Goal: Task Accomplishment & Management: Manage account settings

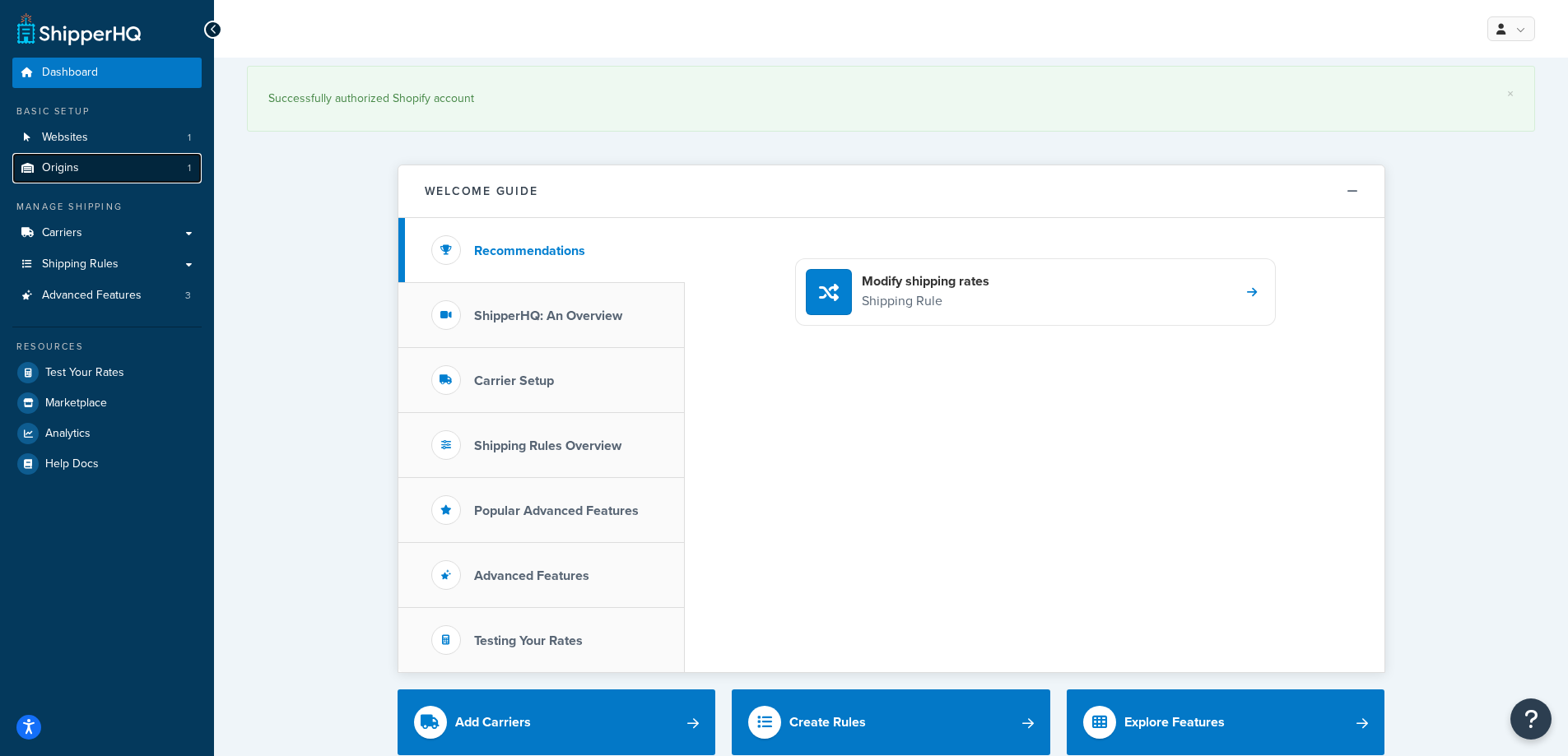
click at [167, 174] on link "Origins 1" at bounding box center [107, 168] width 190 height 31
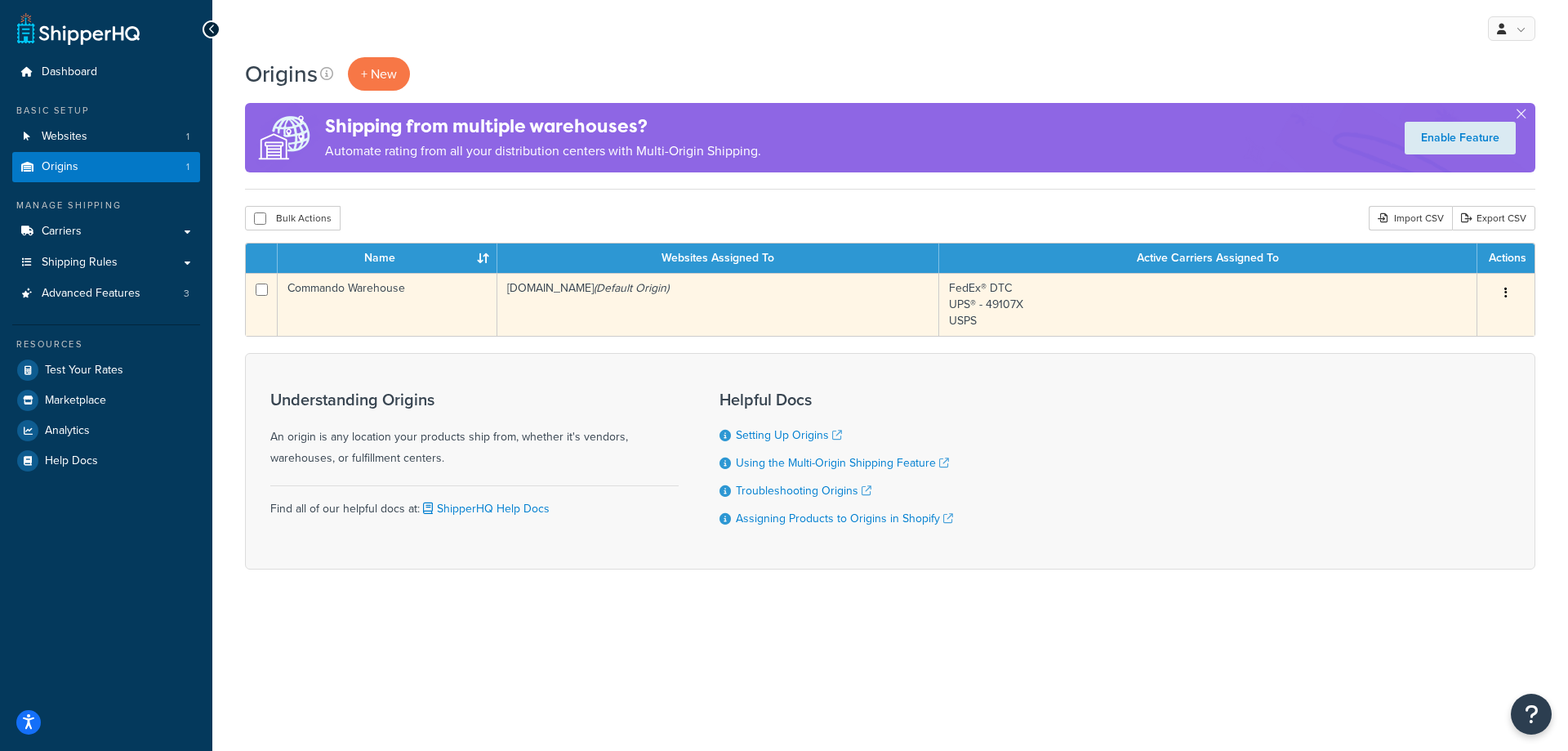
click at [378, 309] on td "Commando Warehouse" at bounding box center [387, 304] width 219 height 63
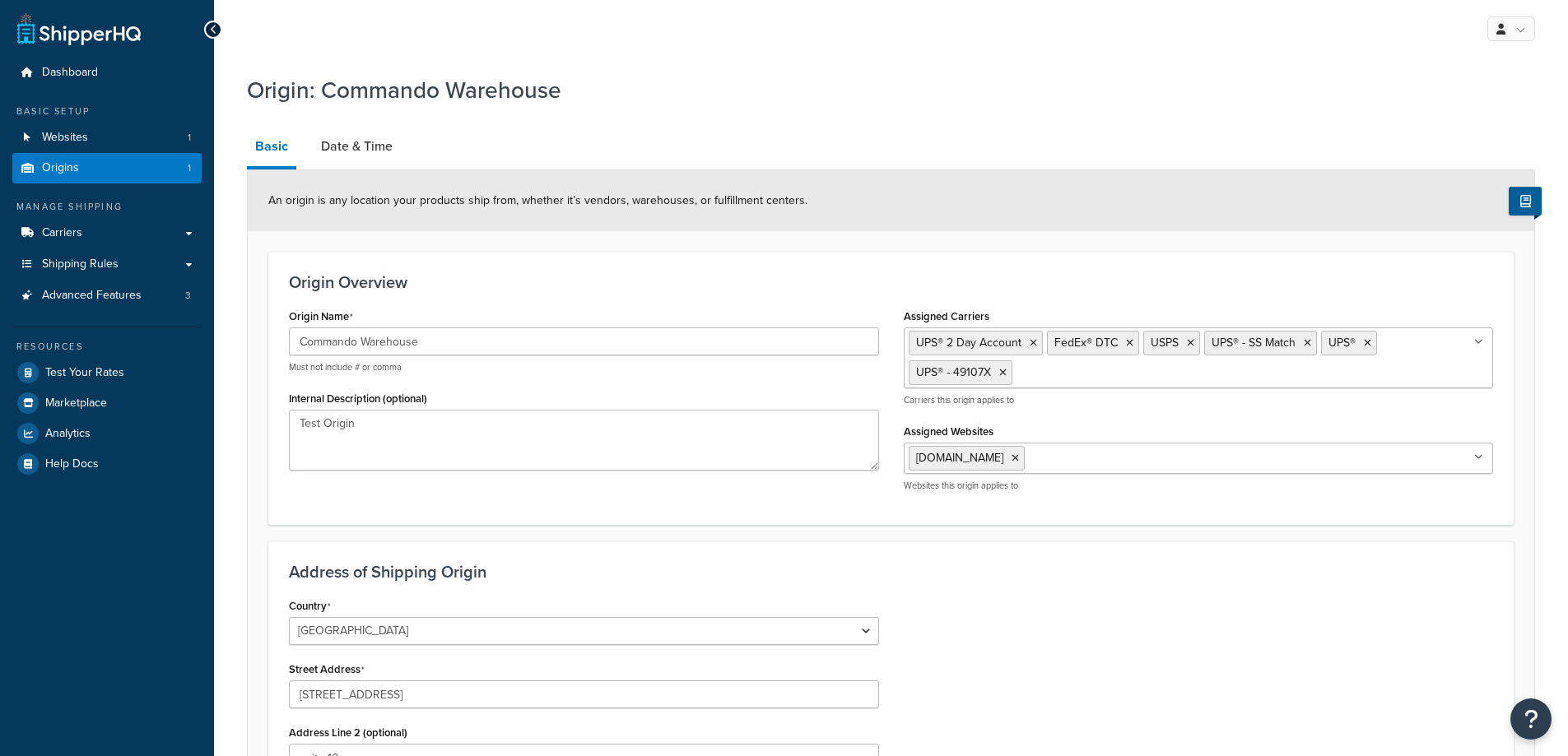
select select "45"
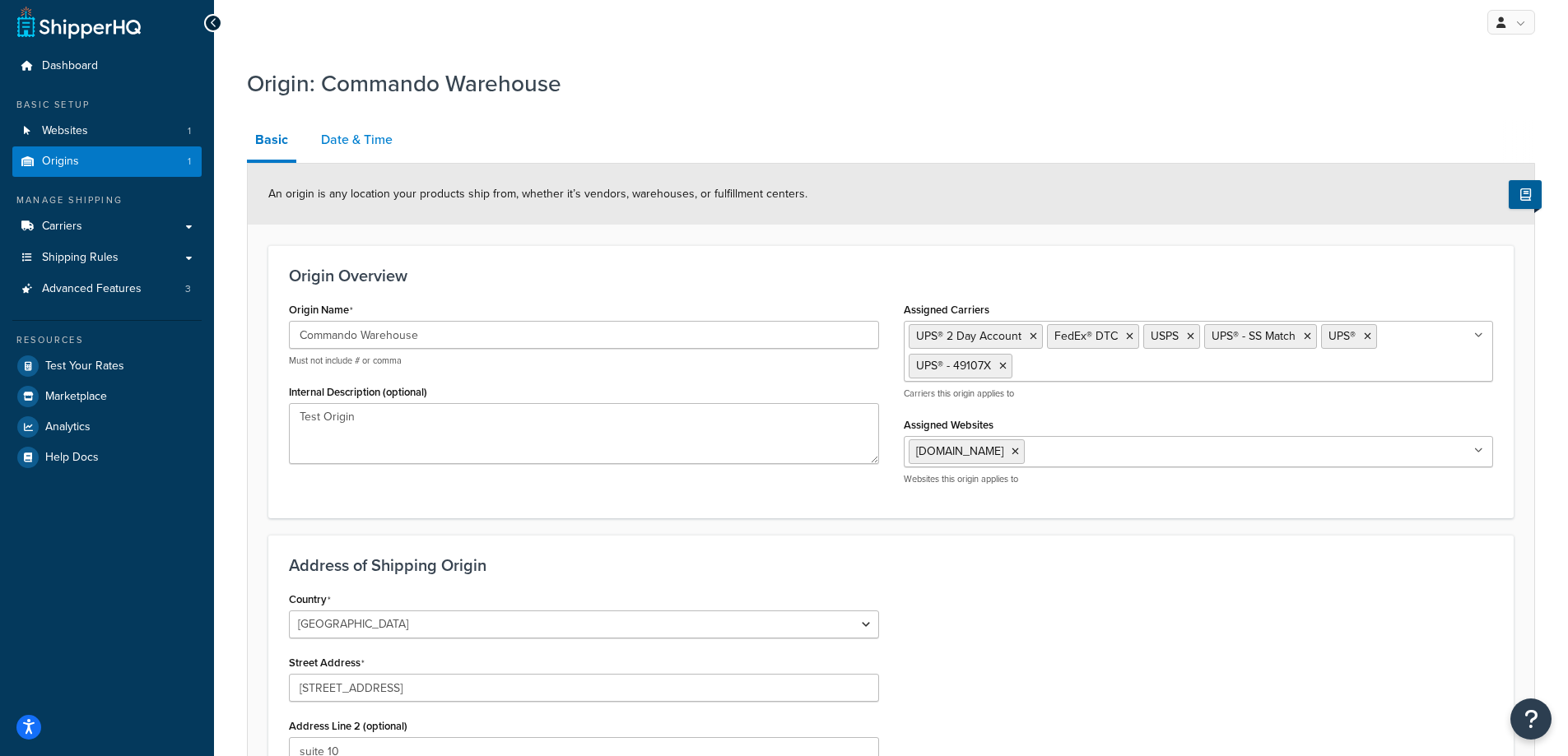
click at [392, 149] on link "Date & Time" at bounding box center [356, 140] width 88 height 39
select select "PER_SHIPPING_METHOD_TYPE"
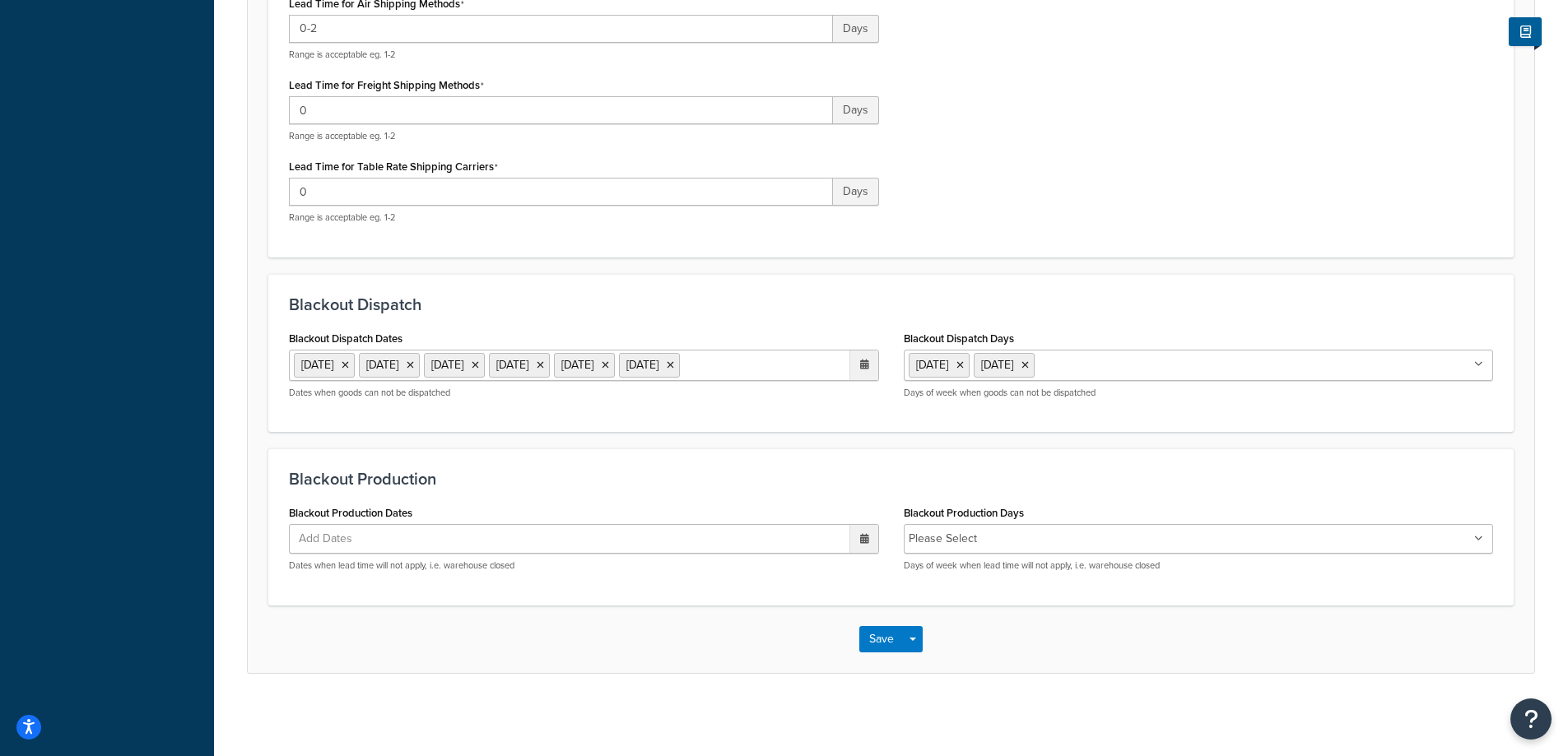
scroll to position [596, 0]
click at [704, 361] on ul "1 Sep 2025 27 Nov 2025 25 Dec 2025 1 Jan 2026 11 Nov 2025 13 Oct 2025" at bounding box center [584, 365] width 591 height 31
click at [866, 396] on span "›" at bounding box center [860, 398] width 26 height 23
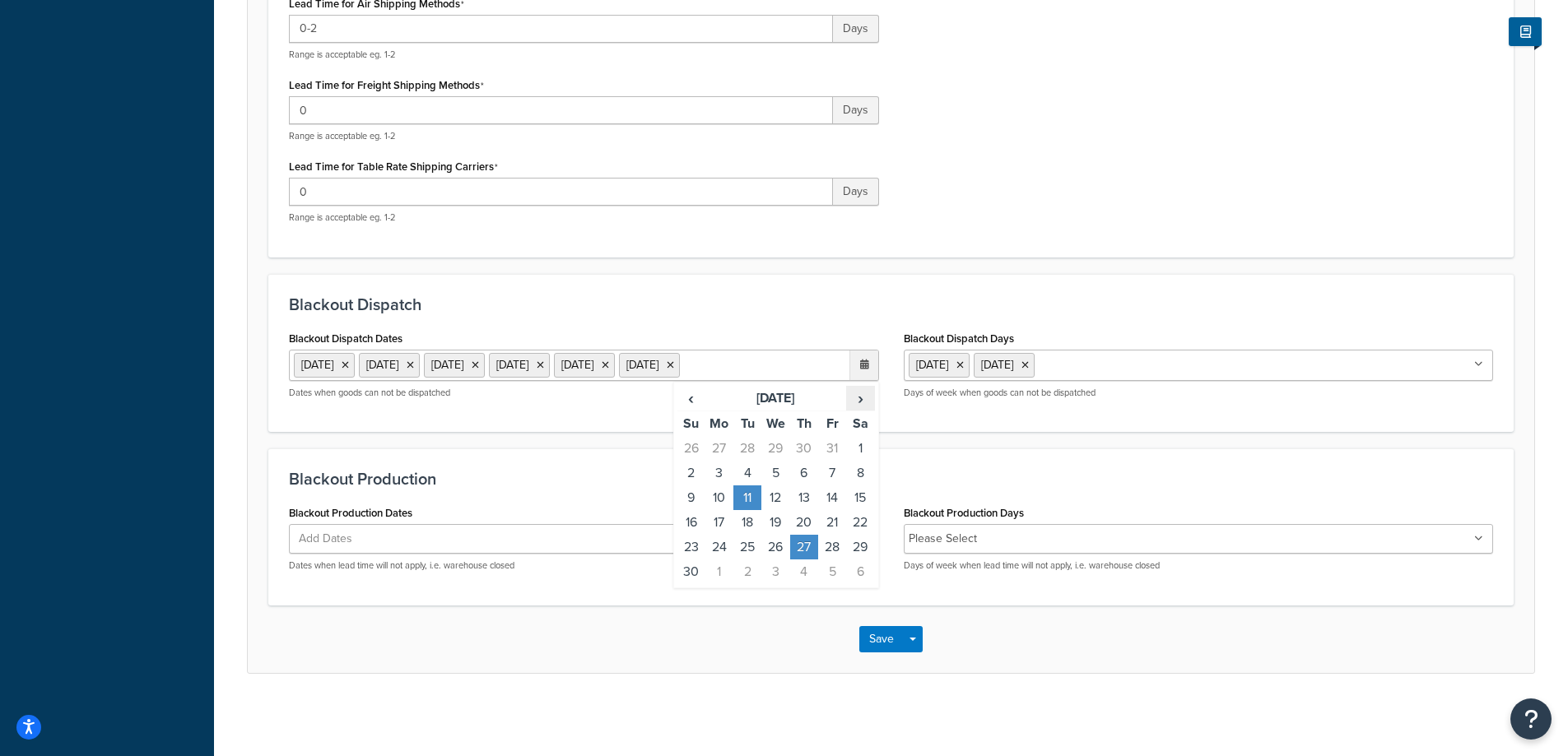
click at [866, 396] on span "›" at bounding box center [860, 398] width 26 height 23
click at [808, 449] on td "1" at bounding box center [804, 448] width 28 height 24
click at [814, 361] on ul "1 Sep 2025 27 Nov 2025 25 Dec 2025 11 Nov 2025 13 Oct 2025" at bounding box center [584, 365] width 591 height 31
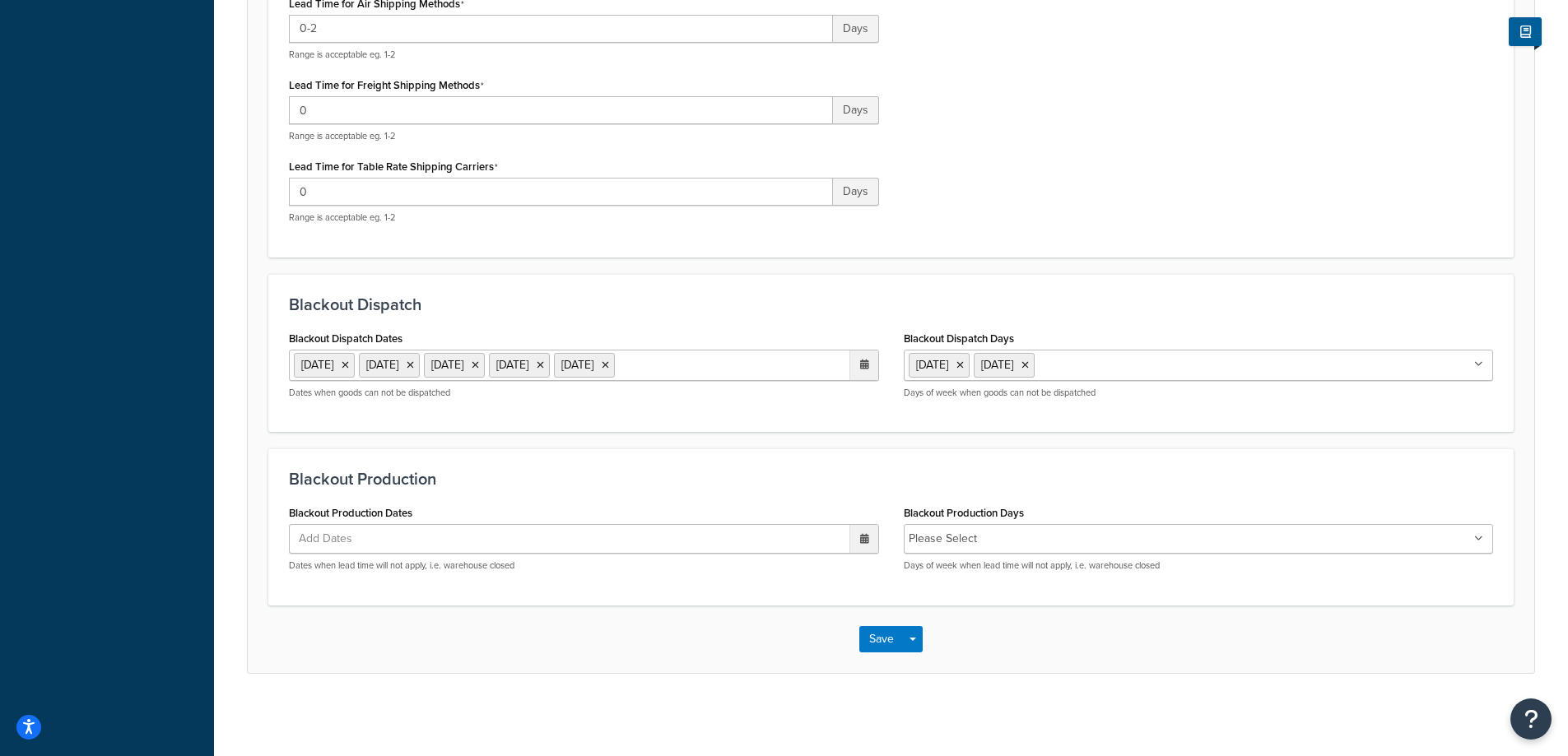
click at [868, 362] on icon at bounding box center [865, 364] width 9 height 10
click at [869, 362] on div at bounding box center [863, 365] width 29 height 30
click at [807, 444] on td "1" at bounding box center [804, 448] width 28 height 24
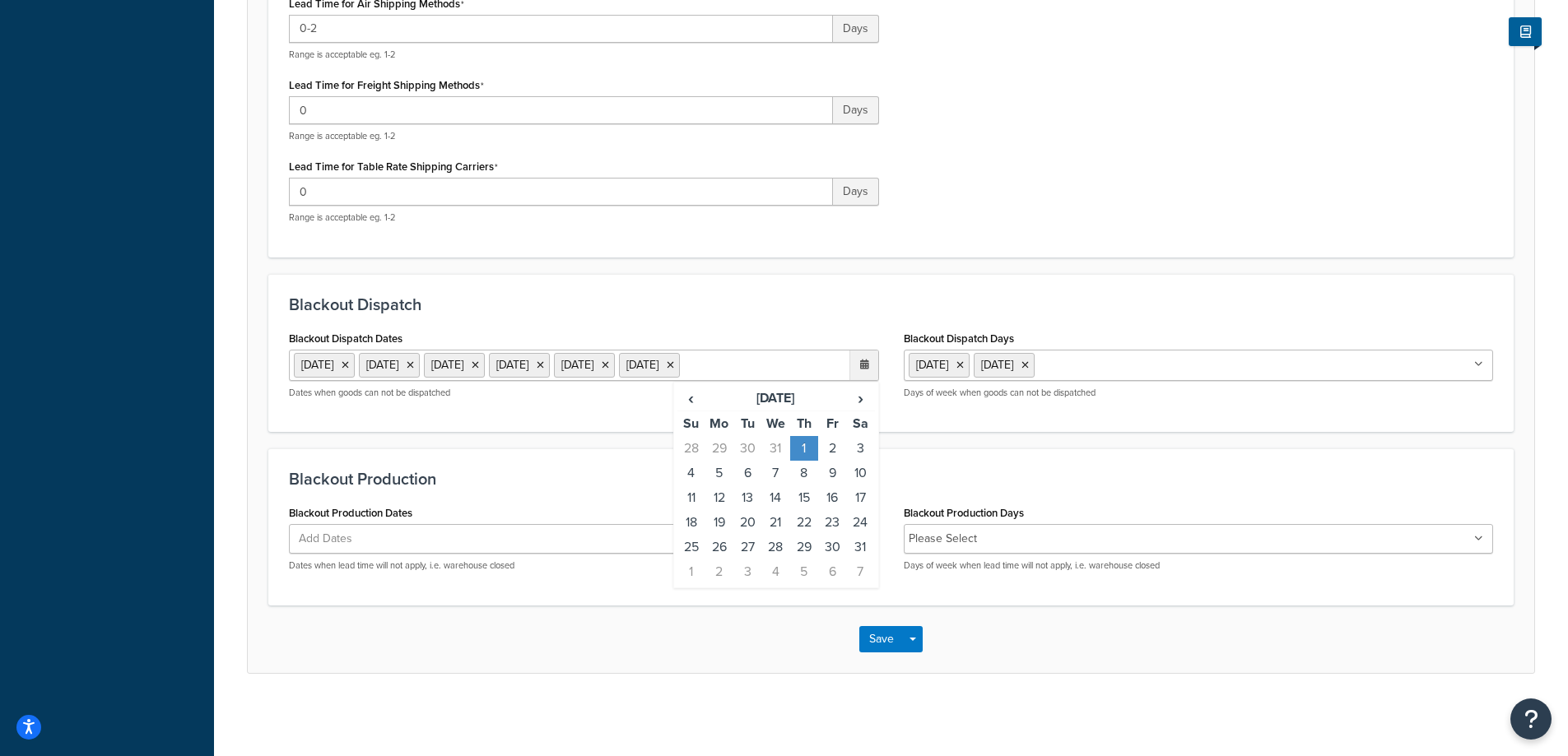
scroll to position [596, 0]
click at [717, 525] on td "19" at bounding box center [719, 522] width 28 height 24
click at [864, 402] on span "›" at bounding box center [860, 398] width 26 height 23
click at [721, 524] on td "16" at bounding box center [719, 522] width 28 height 24
click at [857, 402] on span "›" at bounding box center [860, 398] width 26 height 23
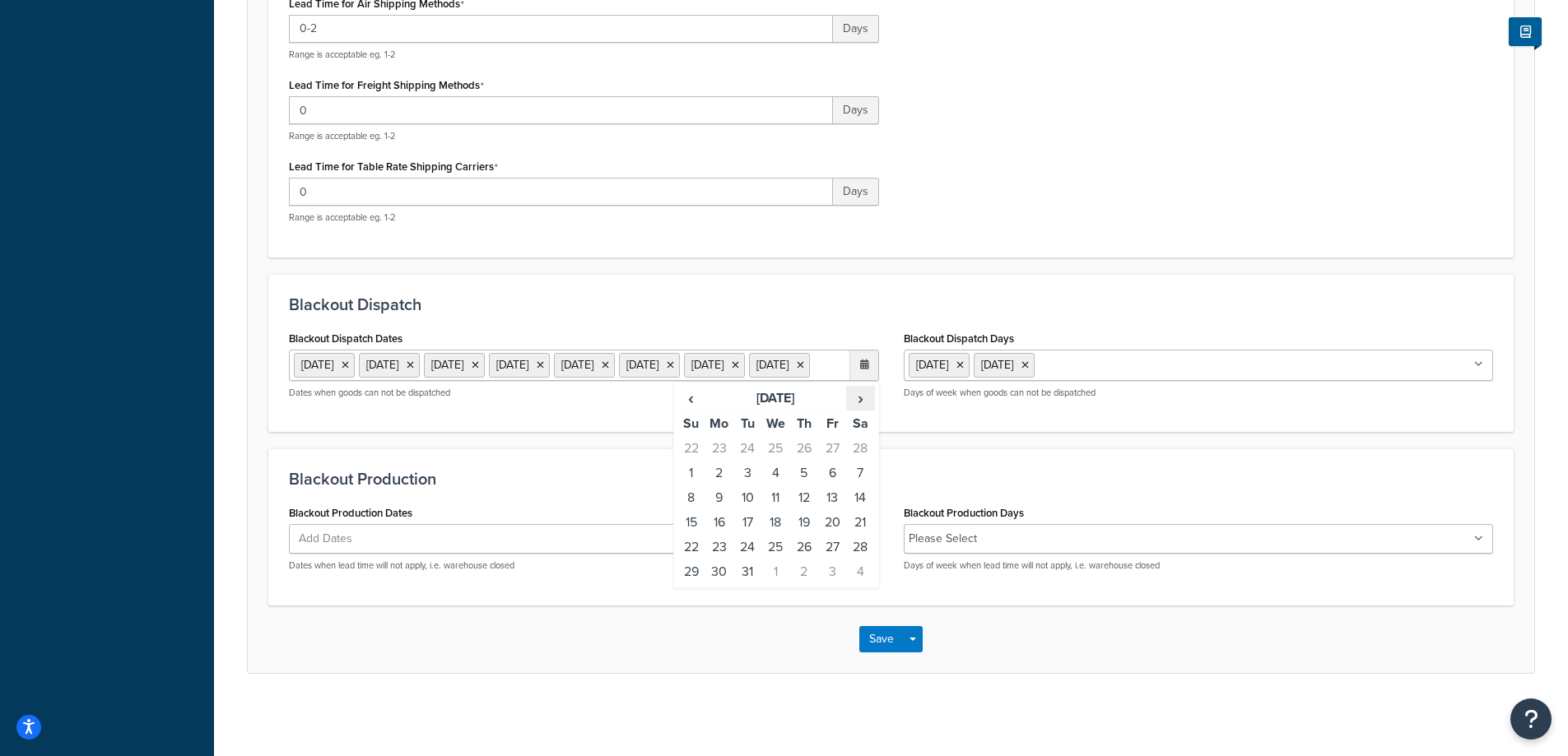
click at [857, 402] on span "›" at bounding box center [860, 398] width 26 height 23
click at [858, 400] on span "›" at bounding box center [860, 398] width 26 height 23
click at [719, 549] on td "25" at bounding box center [719, 546] width 28 height 24
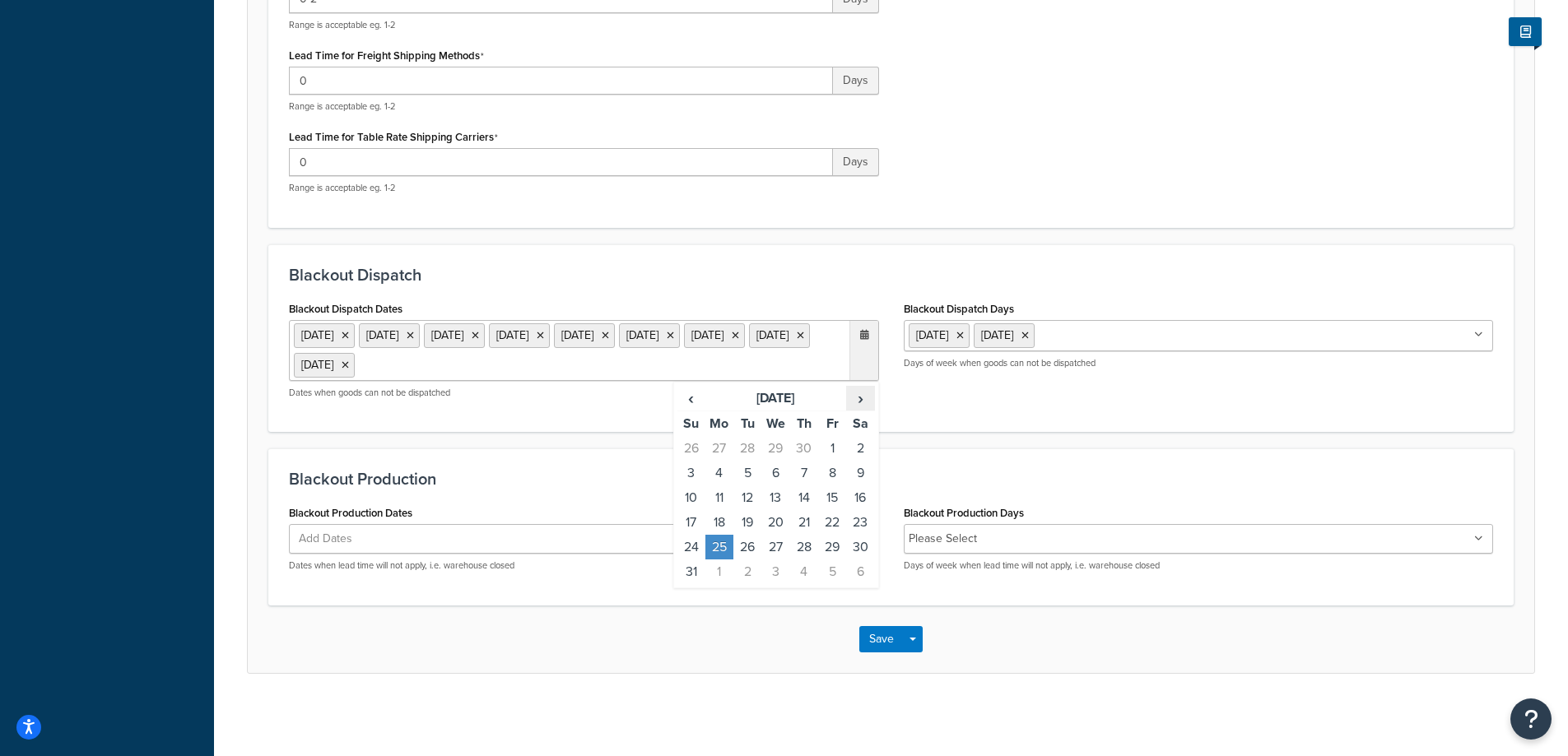
click at [864, 402] on span "›" at bounding box center [860, 398] width 26 height 23
click at [832, 495] on td "19" at bounding box center [832, 498] width 28 height 24
click at [862, 397] on span "›" at bounding box center [860, 398] width 26 height 23
click at [866, 401] on span "›" at bounding box center [860, 398] width 26 height 23
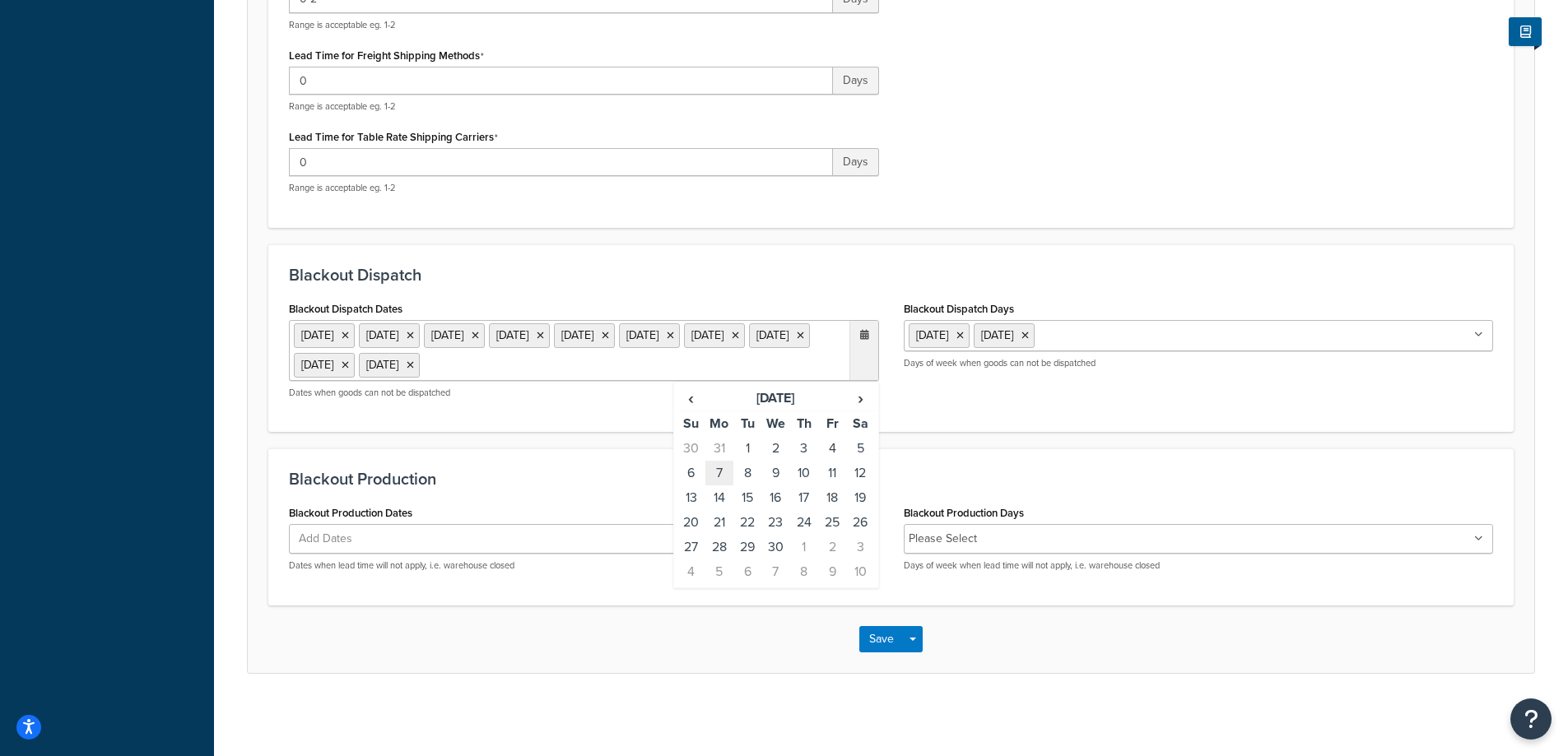
click at [726, 473] on td "7" at bounding box center [719, 473] width 28 height 24
click at [866, 652] on button "Save" at bounding box center [881, 639] width 45 height 26
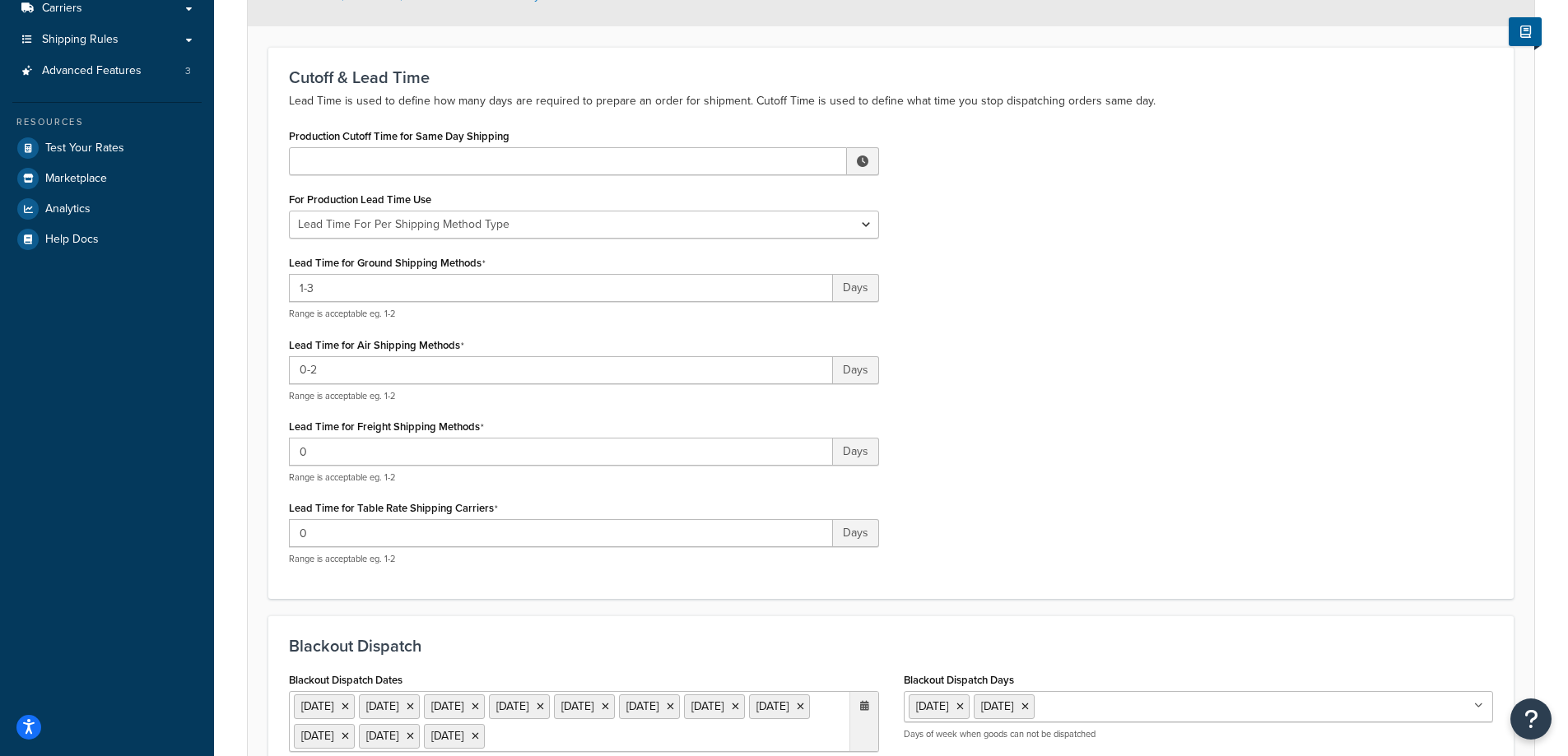
scroll to position [323, 0]
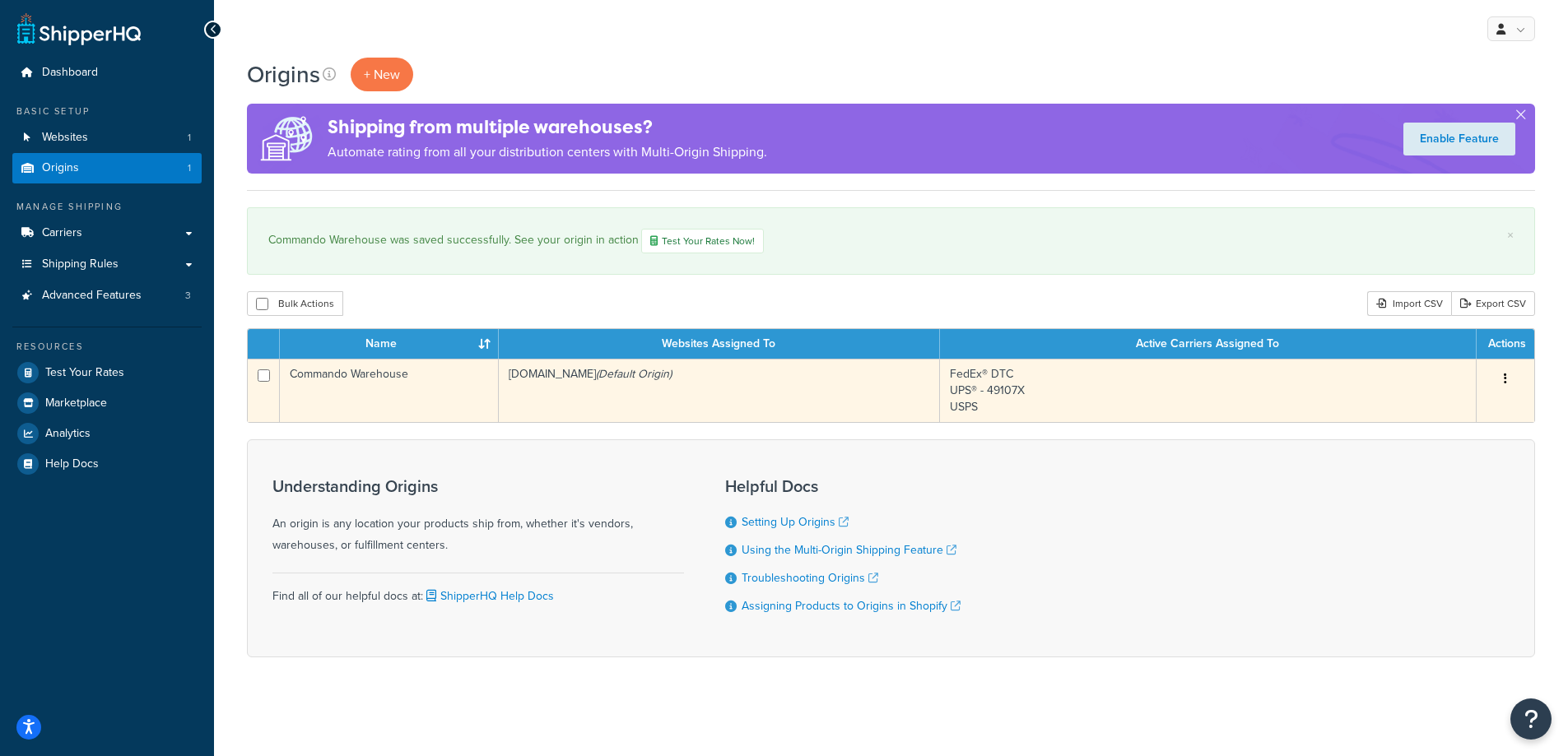
click at [376, 385] on td "Commando Warehouse" at bounding box center [389, 390] width 219 height 64
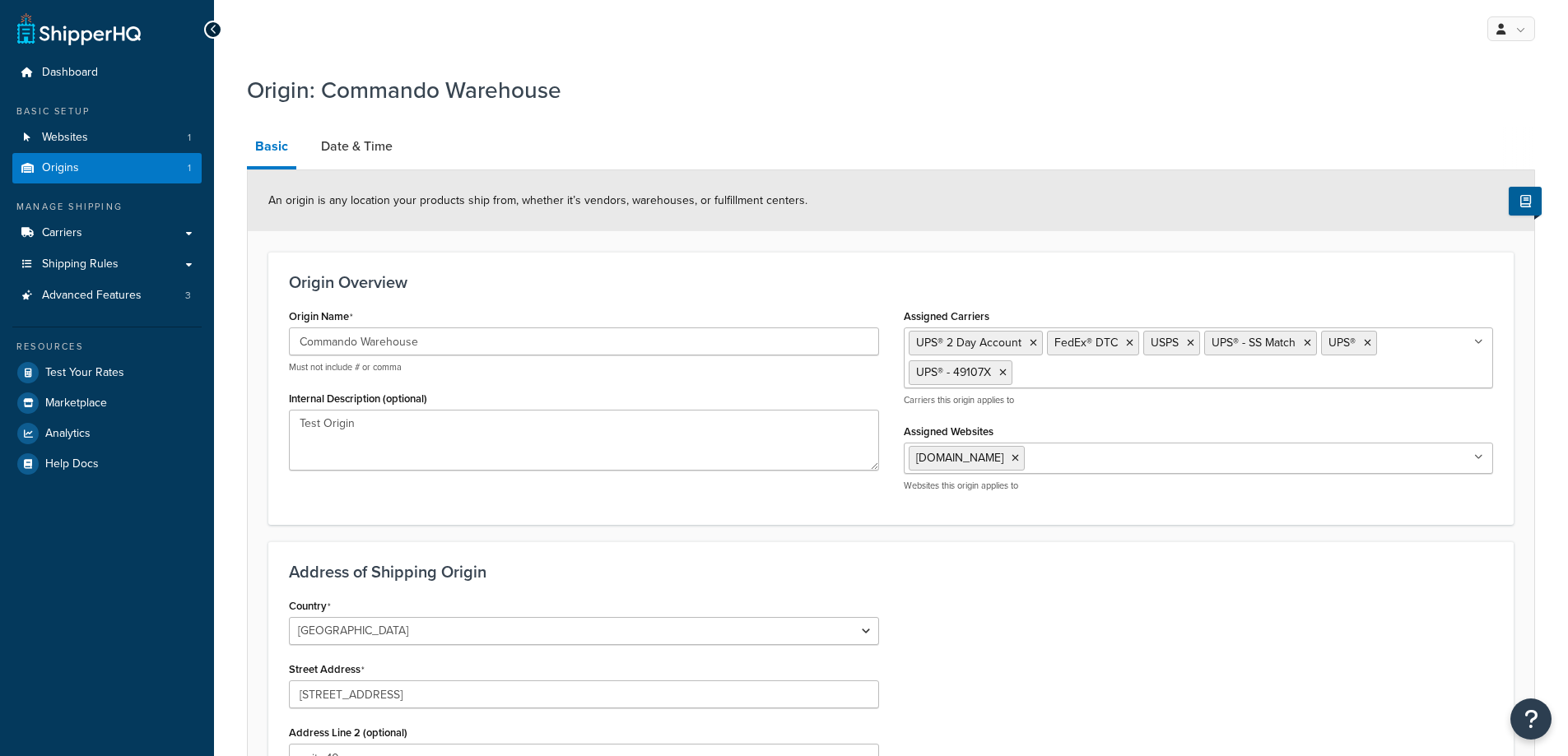
select select "45"
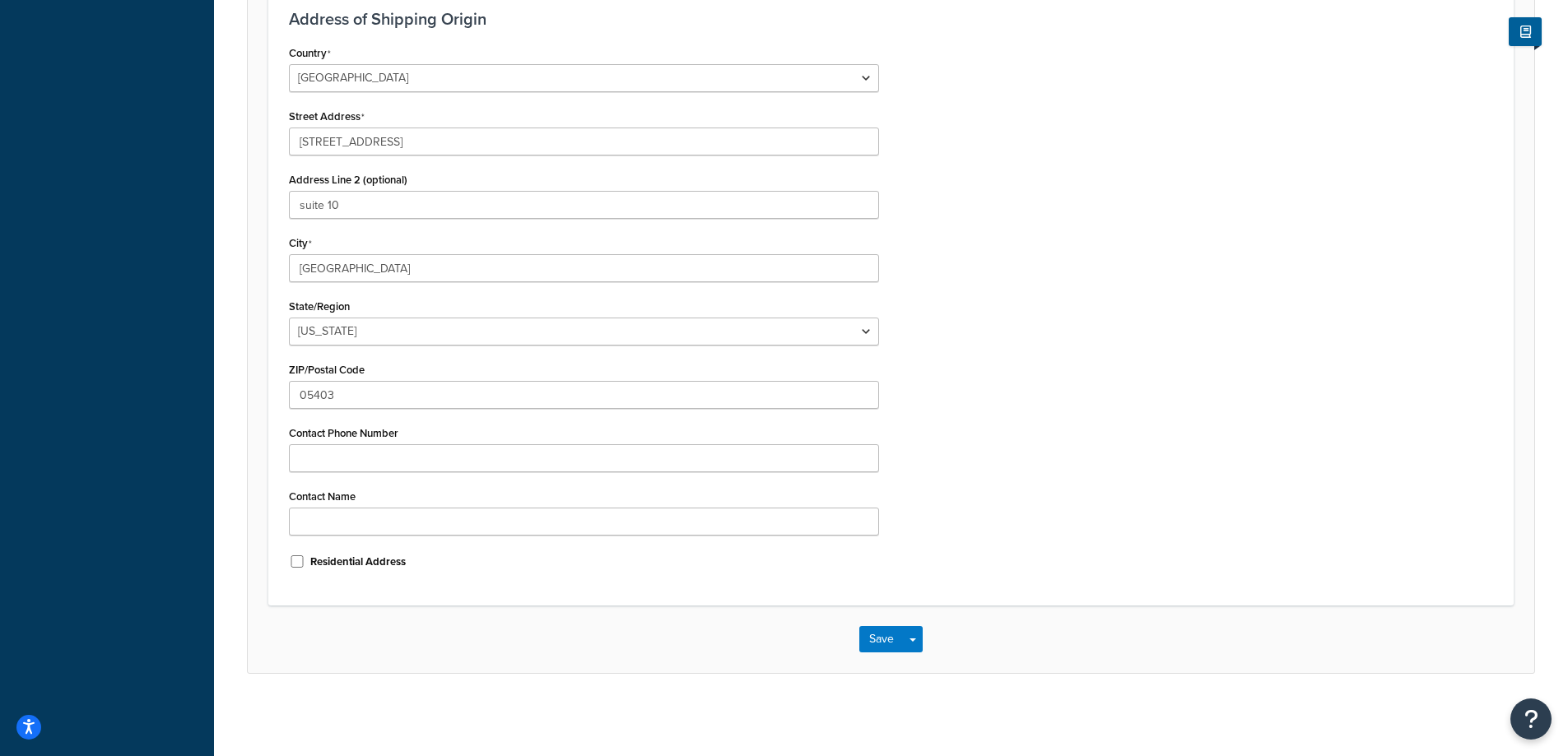
scroll to position [86, 0]
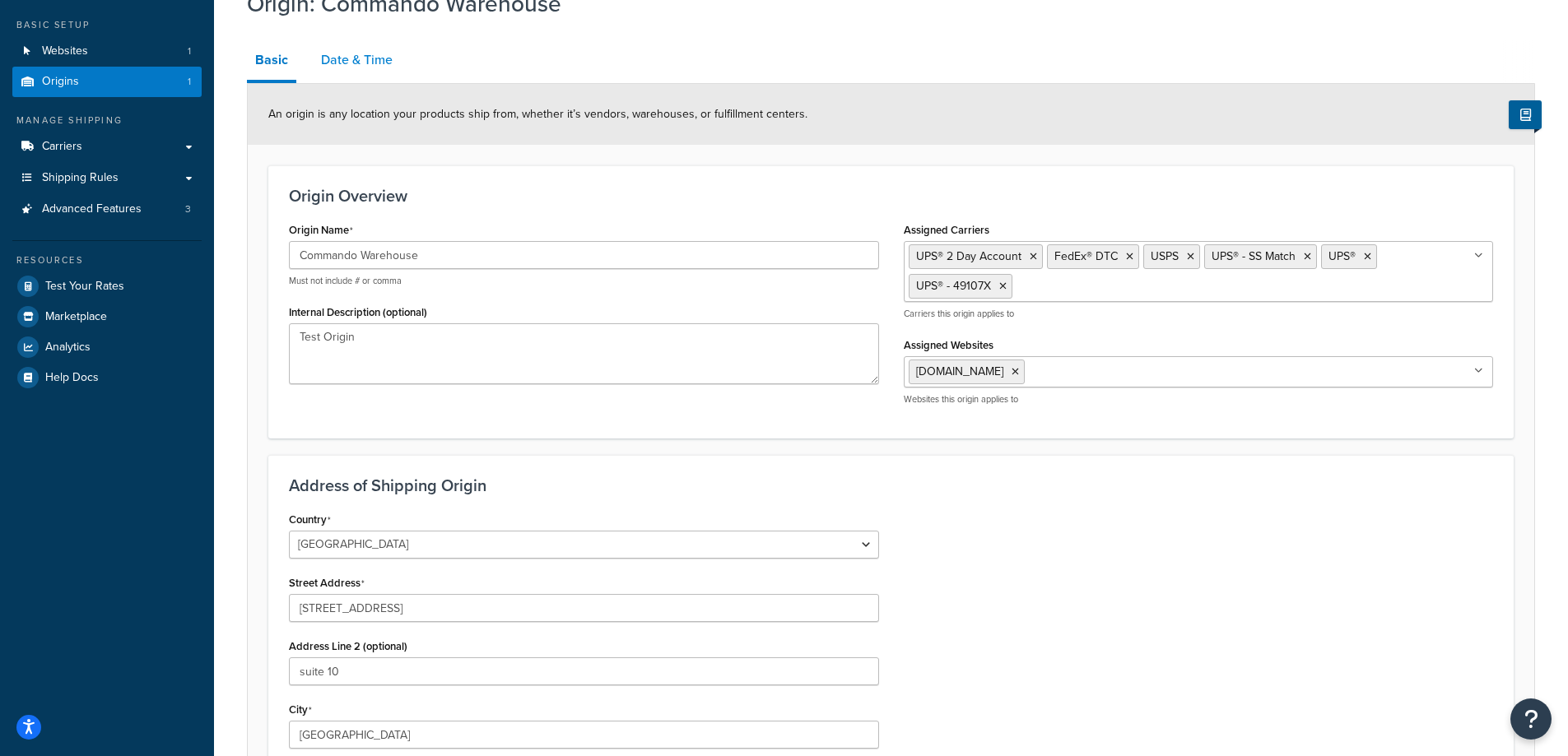
click at [355, 66] on link "Date & Time" at bounding box center [356, 59] width 88 height 39
select select "PER_SHIPPING_METHOD_TYPE"
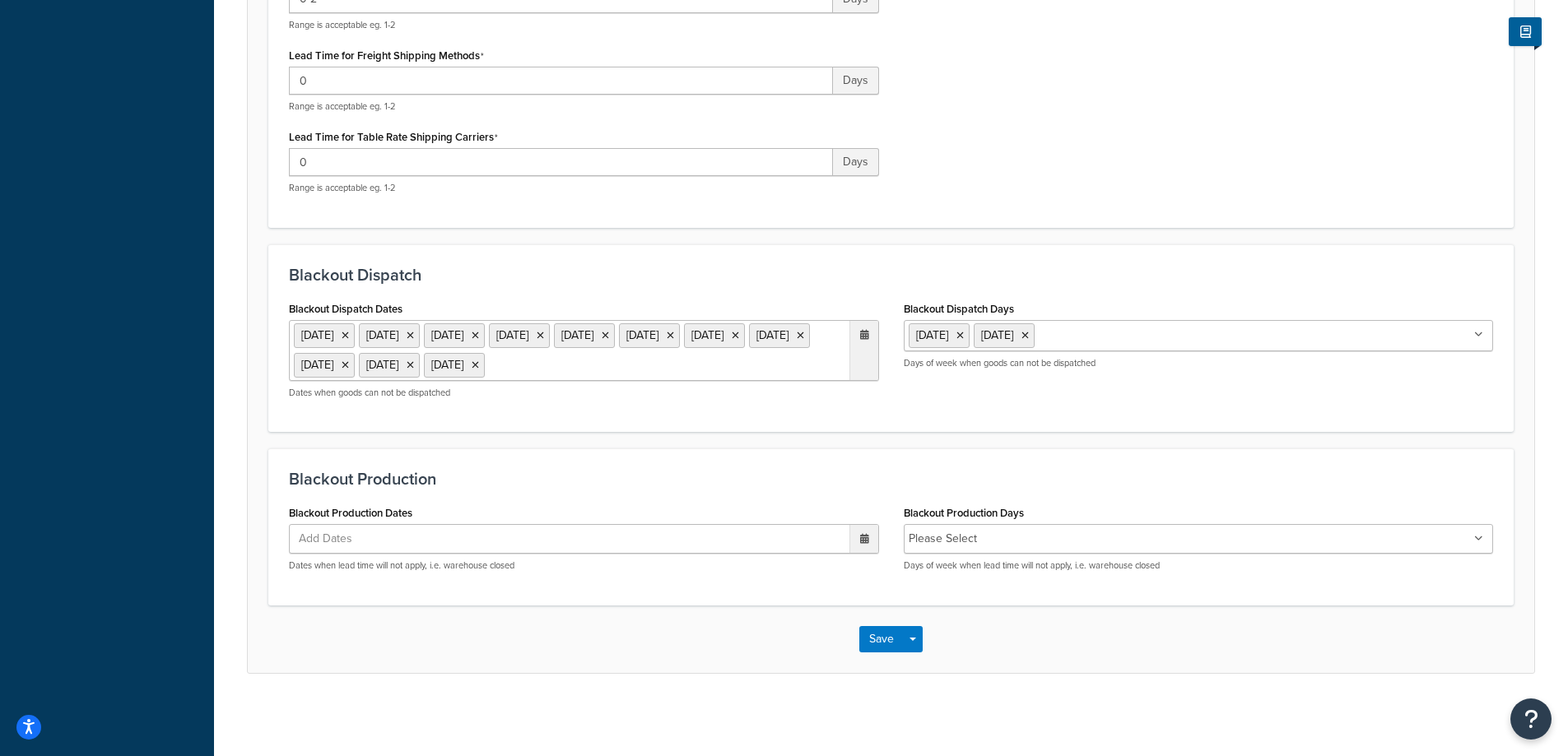
scroll to position [601, 0]
